Goal: Contribute content: Add original content to the website for others to see

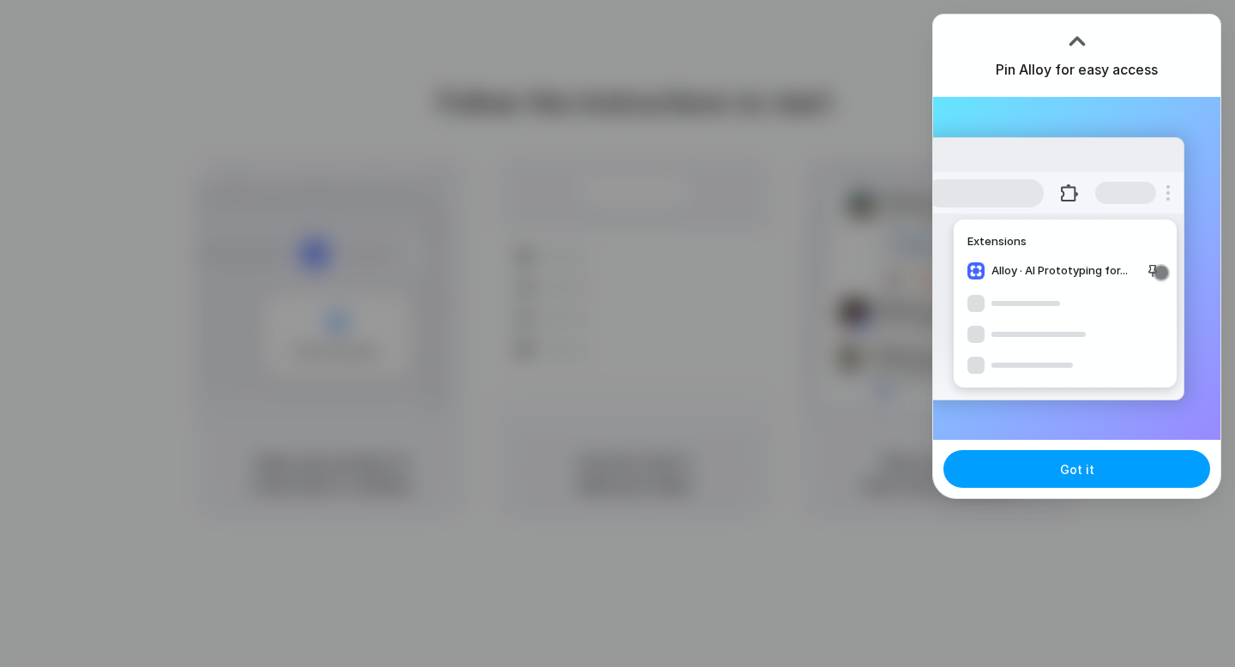
click at [1055, 478] on button "Got it" at bounding box center [1076, 469] width 267 height 38
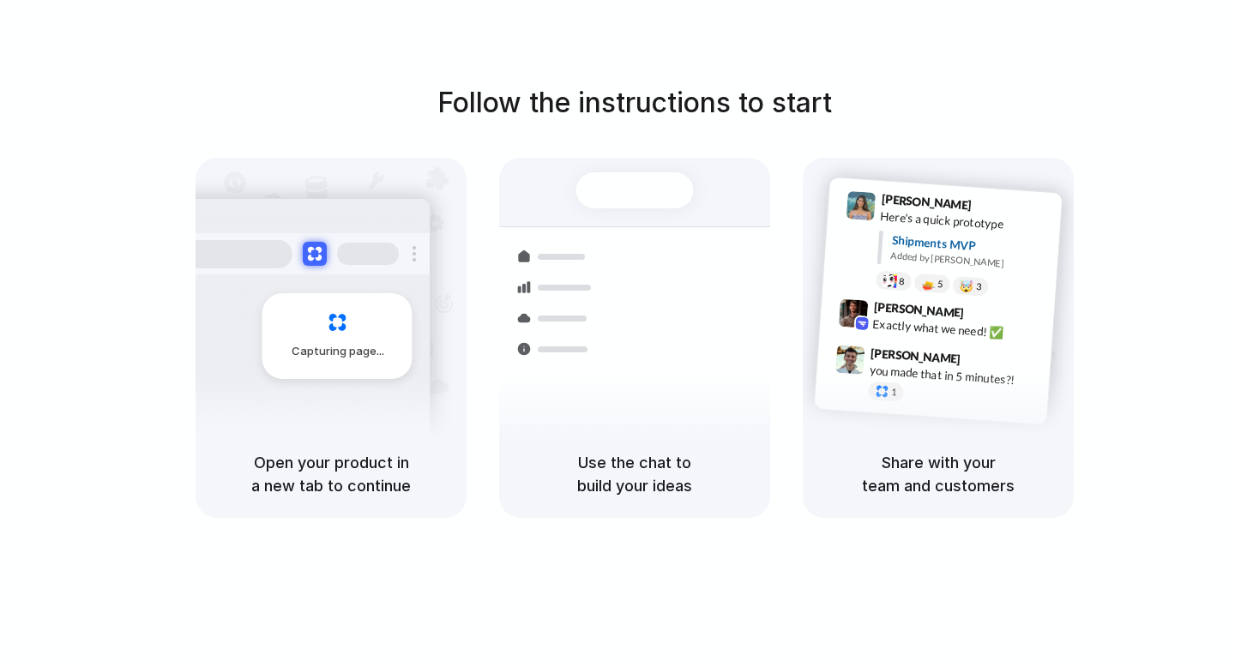
click at [739, 117] on h1 "Follow the instructions to start" at bounding box center [634, 102] width 394 height 41
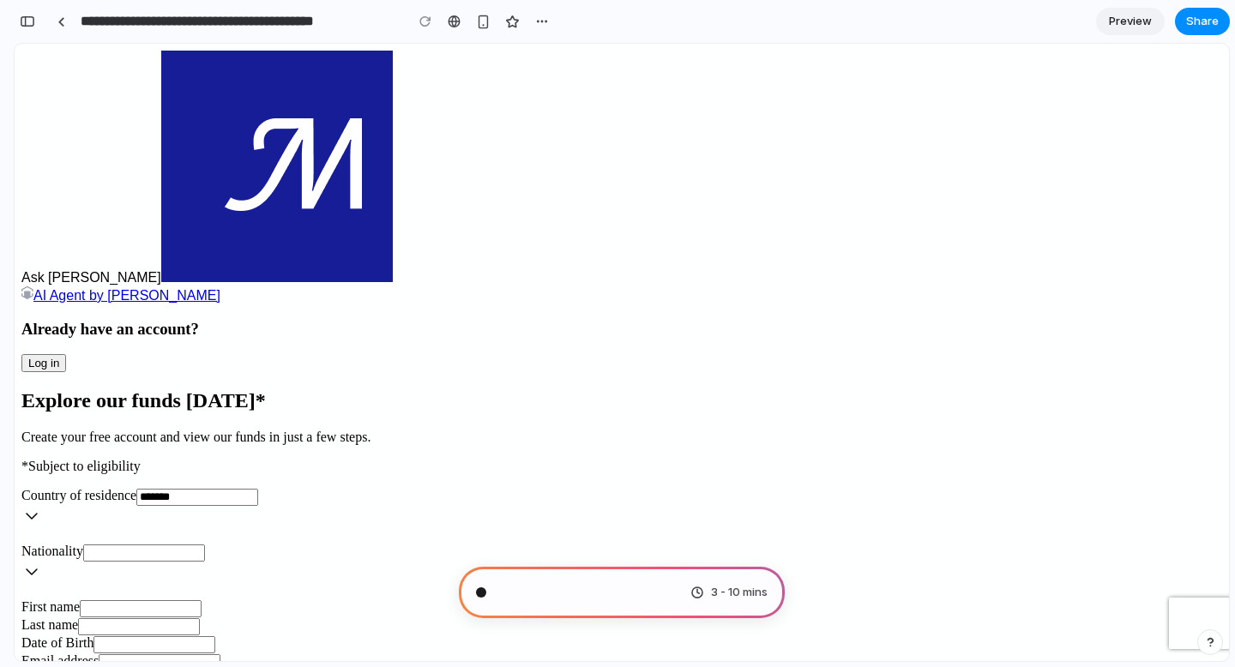
scroll to position [4666, 0]
type input "**********"
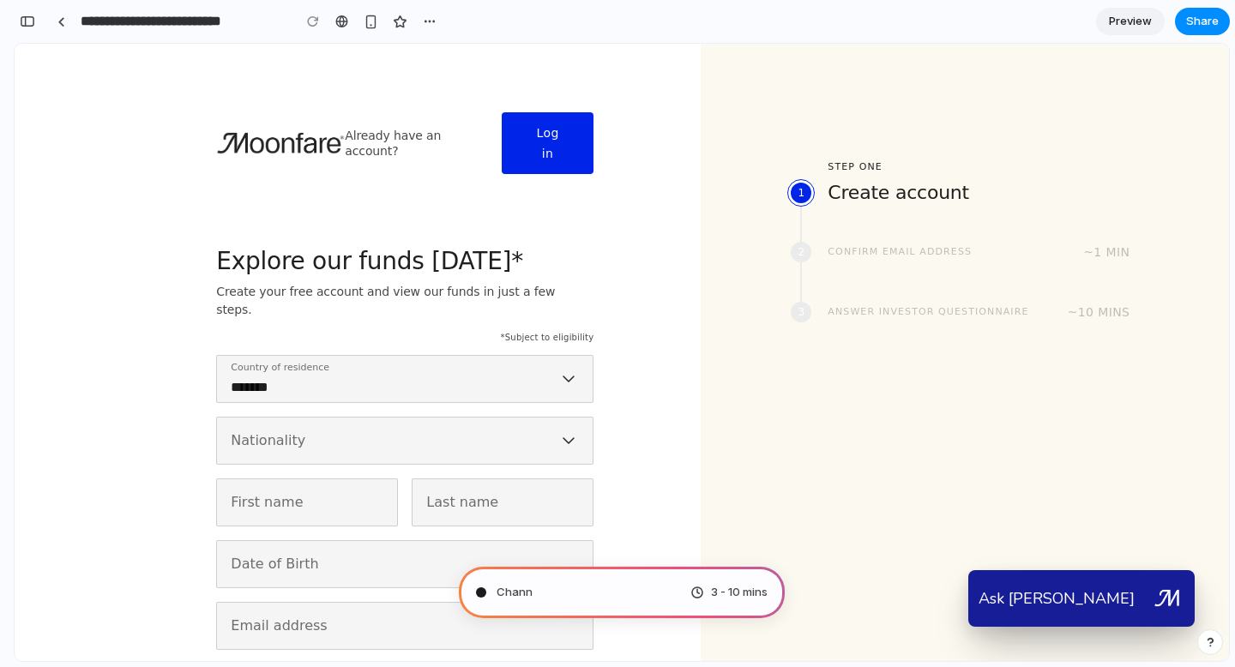
scroll to position [5376, 0]
click at [615, 592] on span "Channeling [PERSON_NAME] .." at bounding box center [574, 592] width 157 height 17
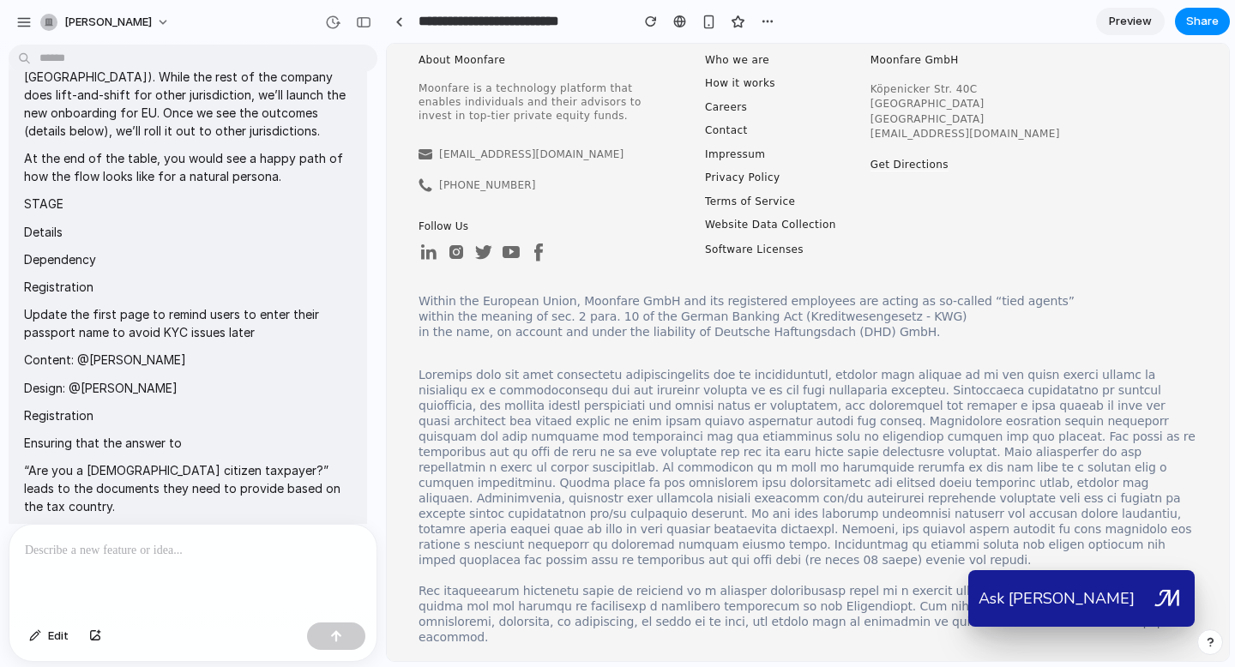
scroll to position [71, 0]
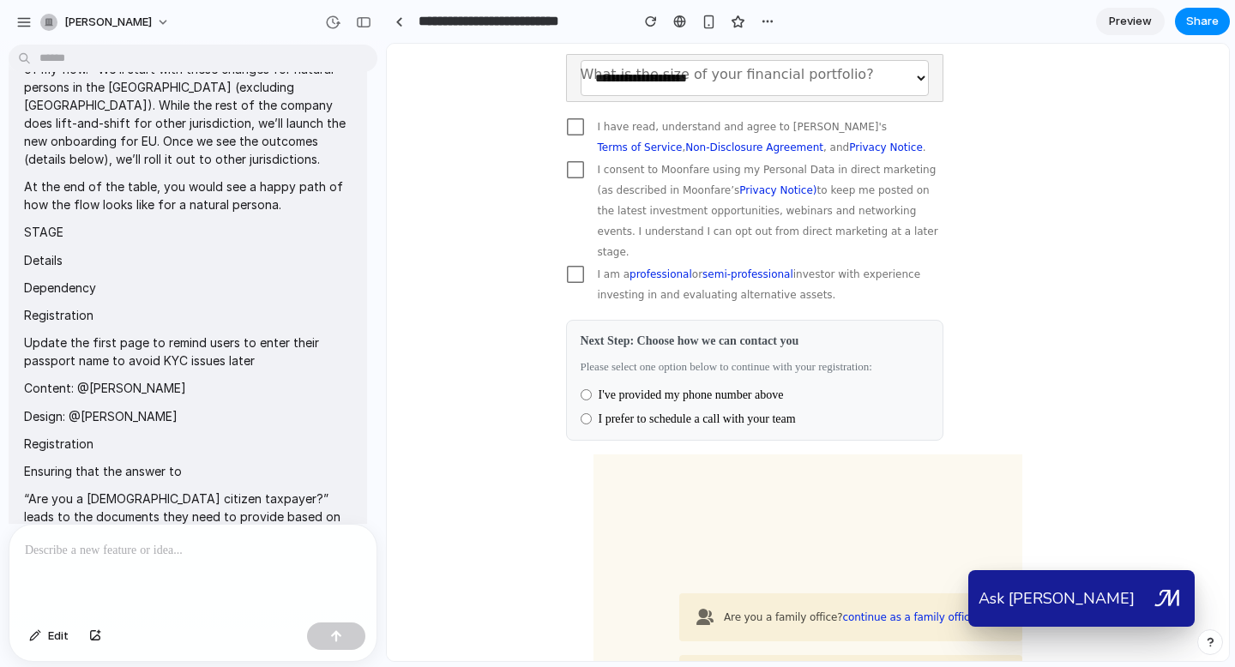
click at [1114, 21] on span "Preview" at bounding box center [1130, 21] width 43 height 17
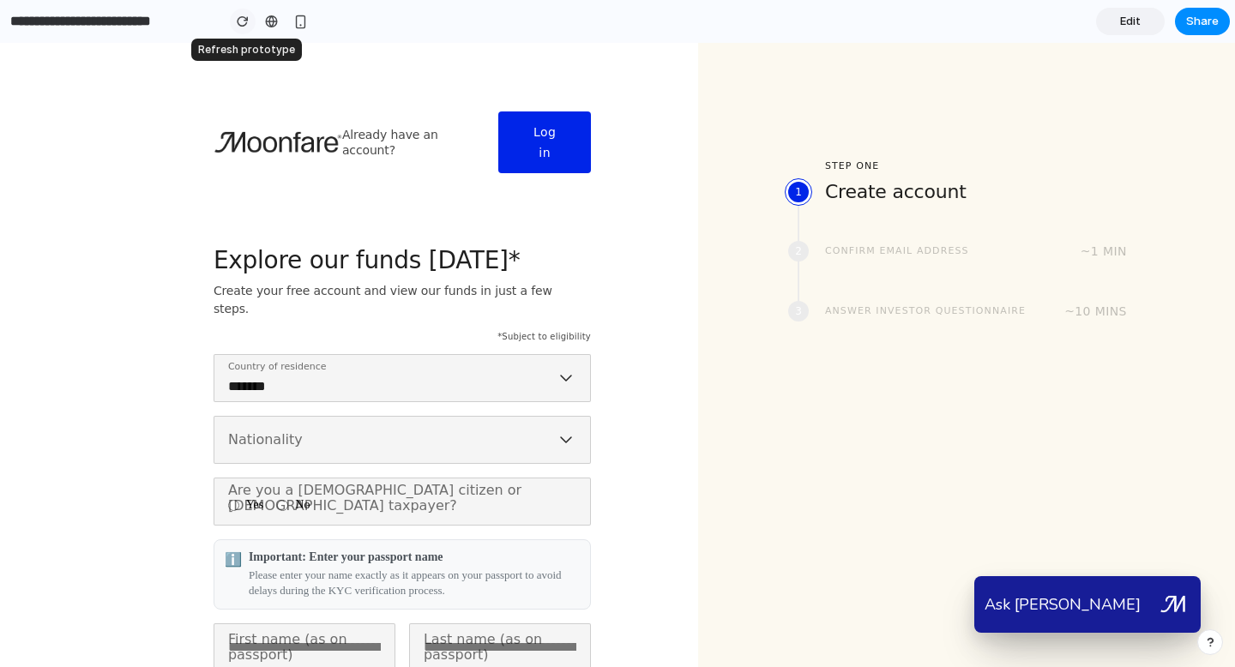
click at [243, 21] on div "button" at bounding box center [243, 21] width 12 height 12
